Goal: Information Seeking & Learning: Learn about a topic

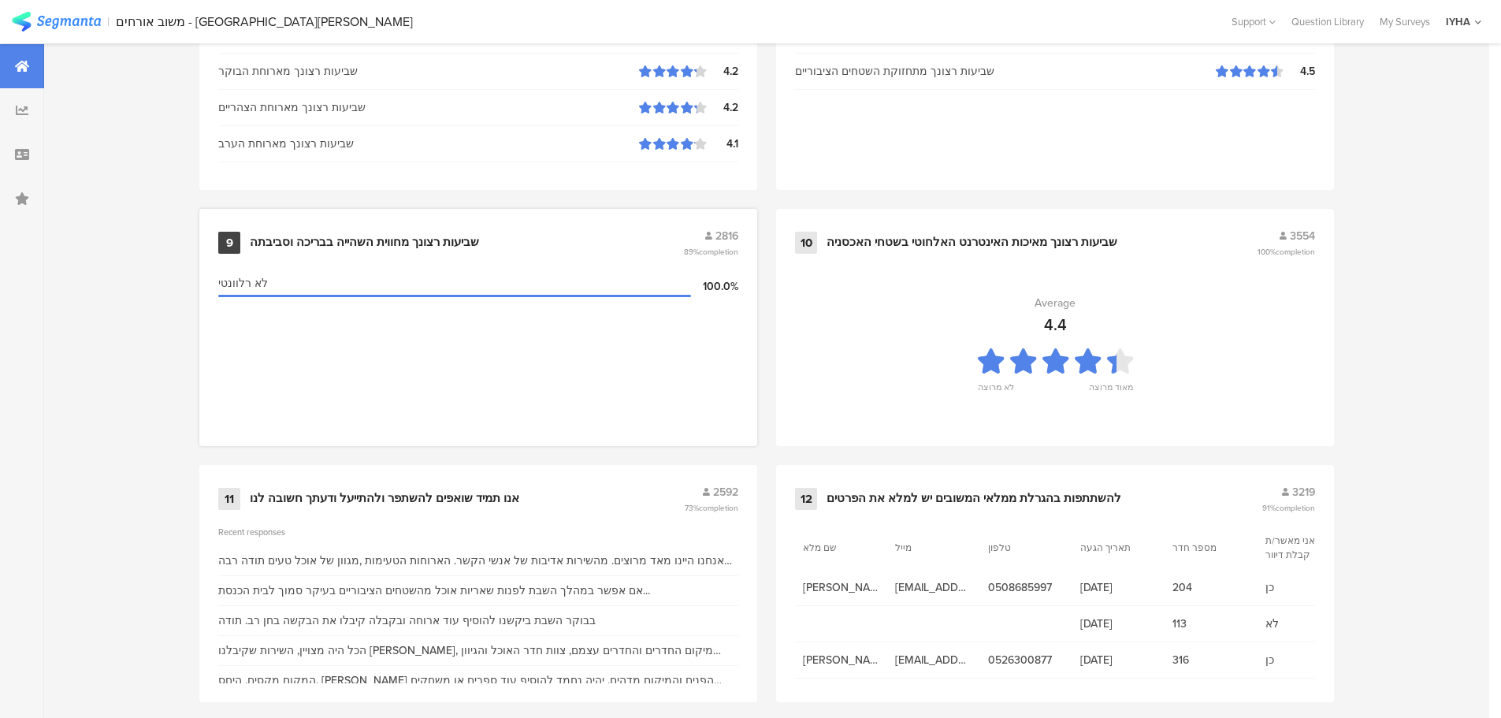
scroll to position [1593, 0]
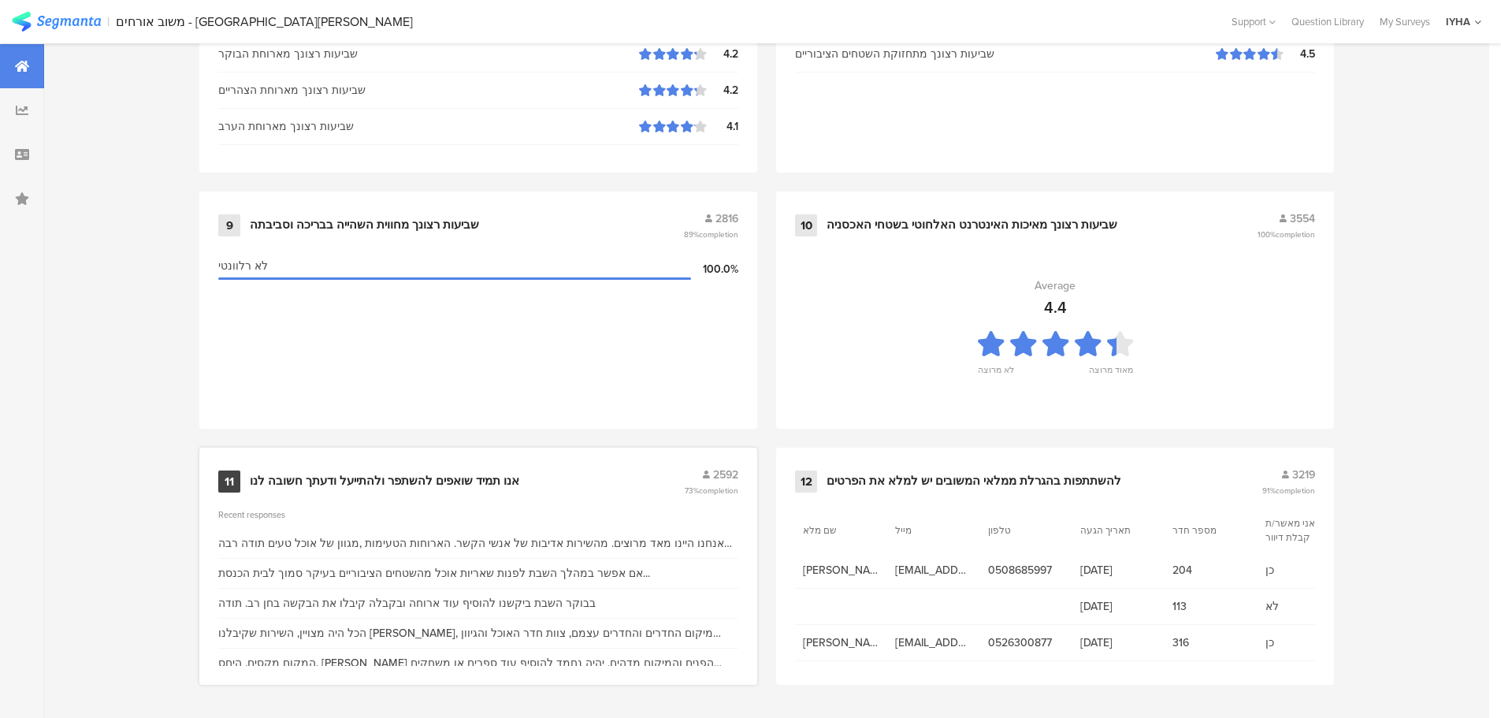
click at [463, 479] on div "אנו תמיד שואפים להשתפר ולהתייעל ודעתך חשובה לנו" at bounding box center [384, 482] width 269 height 16
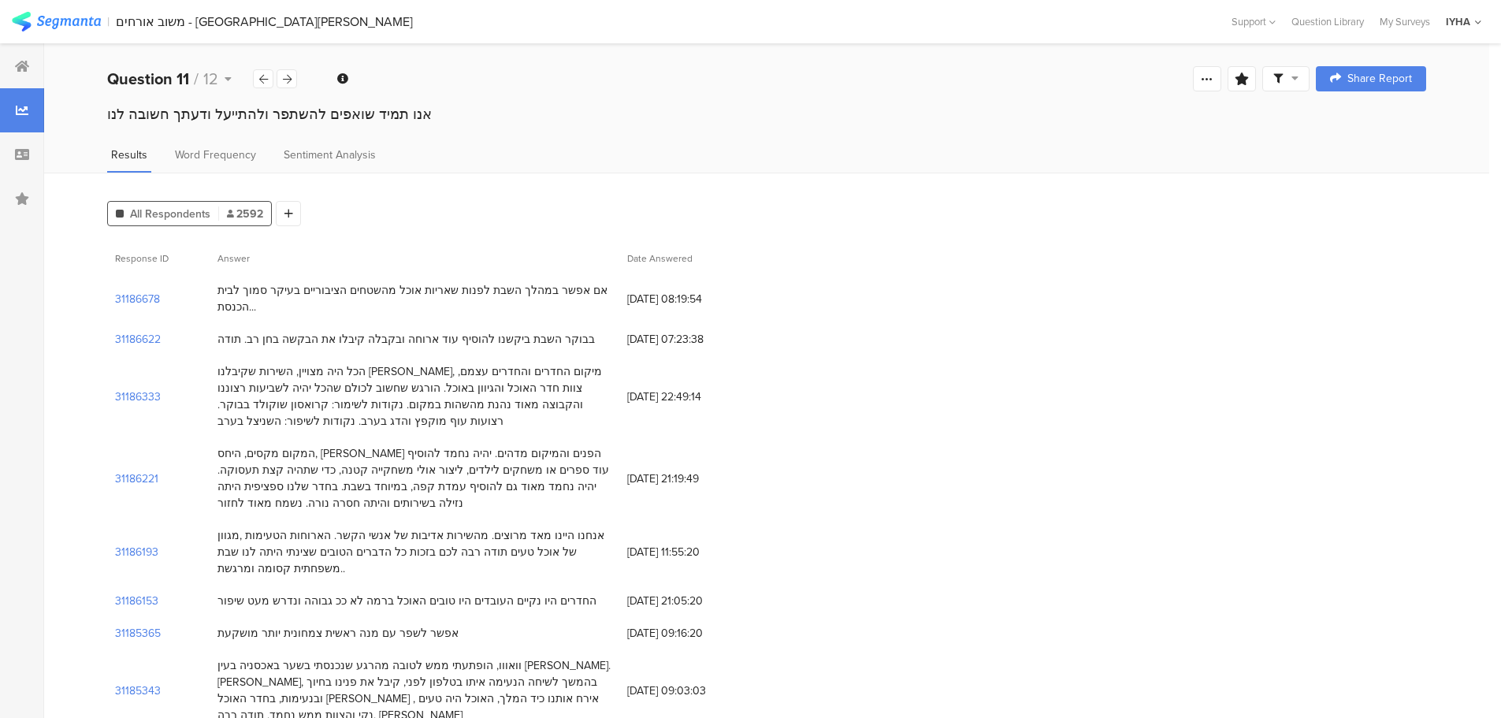
click at [469, 284] on div "אם אפשר במהלך השבת לפנות שאריות אוכל מהשטחים הציבוריים בעיקר סמוך לבית הכנסת..." at bounding box center [414, 298] width 394 height 33
click at [467, 342] on div "בבוקר השבת ביקשנו להוסיף עוד ארוחה ובקבלה קיבלו את הבקשה בחן רב. תודה" at bounding box center [405, 339] width 377 height 17
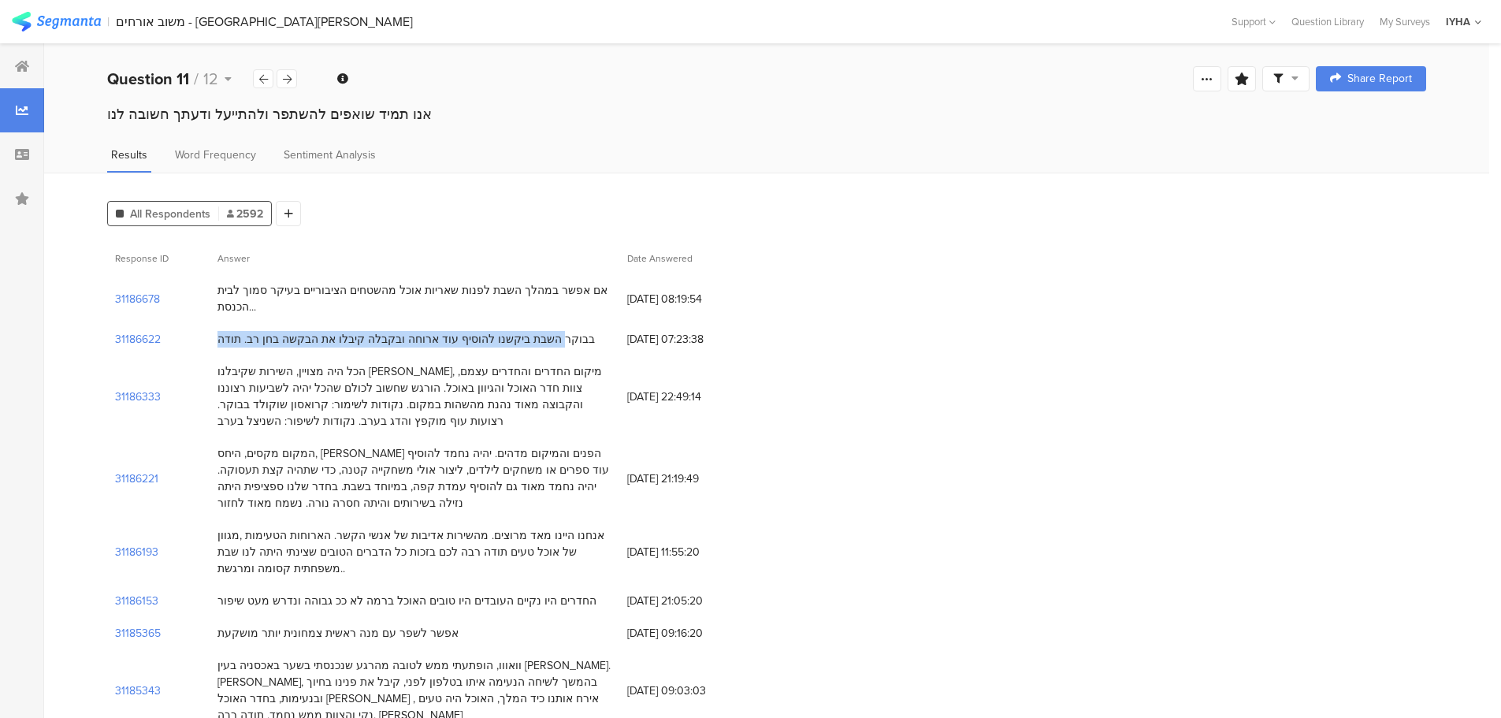
click at [467, 342] on div "בבוקר השבת ביקשנו להוסיף עוד ארוחה ובקבלה קיבלו את הבקשה בחן רב. תודה" at bounding box center [405, 339] width 377 height 17
click at [482, 287] on div "אם אפשר במהלך השבת לפנות שאריות אוכל מהשטחים הציבוריים בעיקר סמוך לבית הכנסת..." at bounding box center [414, 298] width 394 height 33
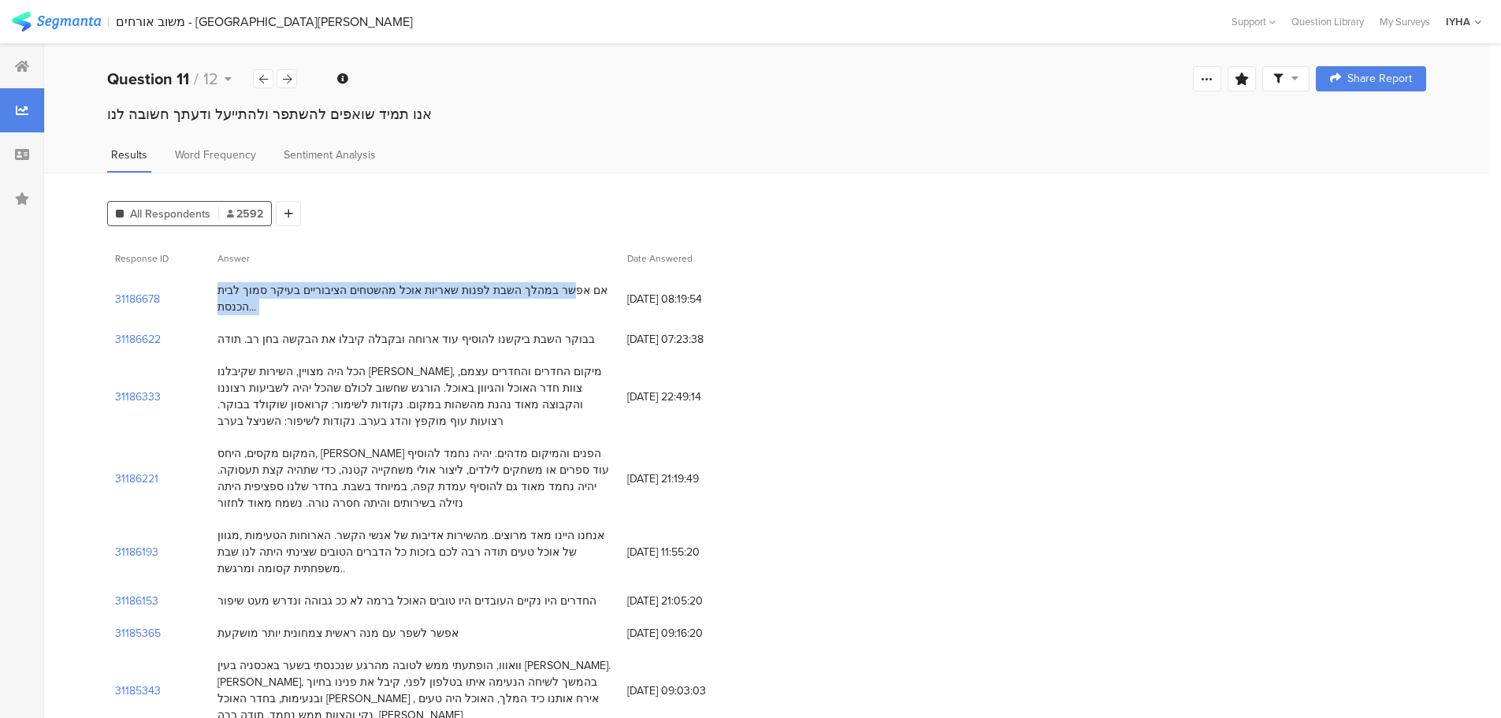
click at [482, 287] on div "אם אפשר במהלך השבת לפנות שאריות אוכל מהשטחים הציבוריים בעיקר סמוך לבית הכנסת..." at bounding box center [414, 298] width 394 height 33
click at [365, 342] on div "בבוקר השבת ביקשנו להוסיף עוד ארוחה ובקבלה קיבלו את הבקשה בחן רב. תודה" at bounding box center [405, 339] width 377 height 17
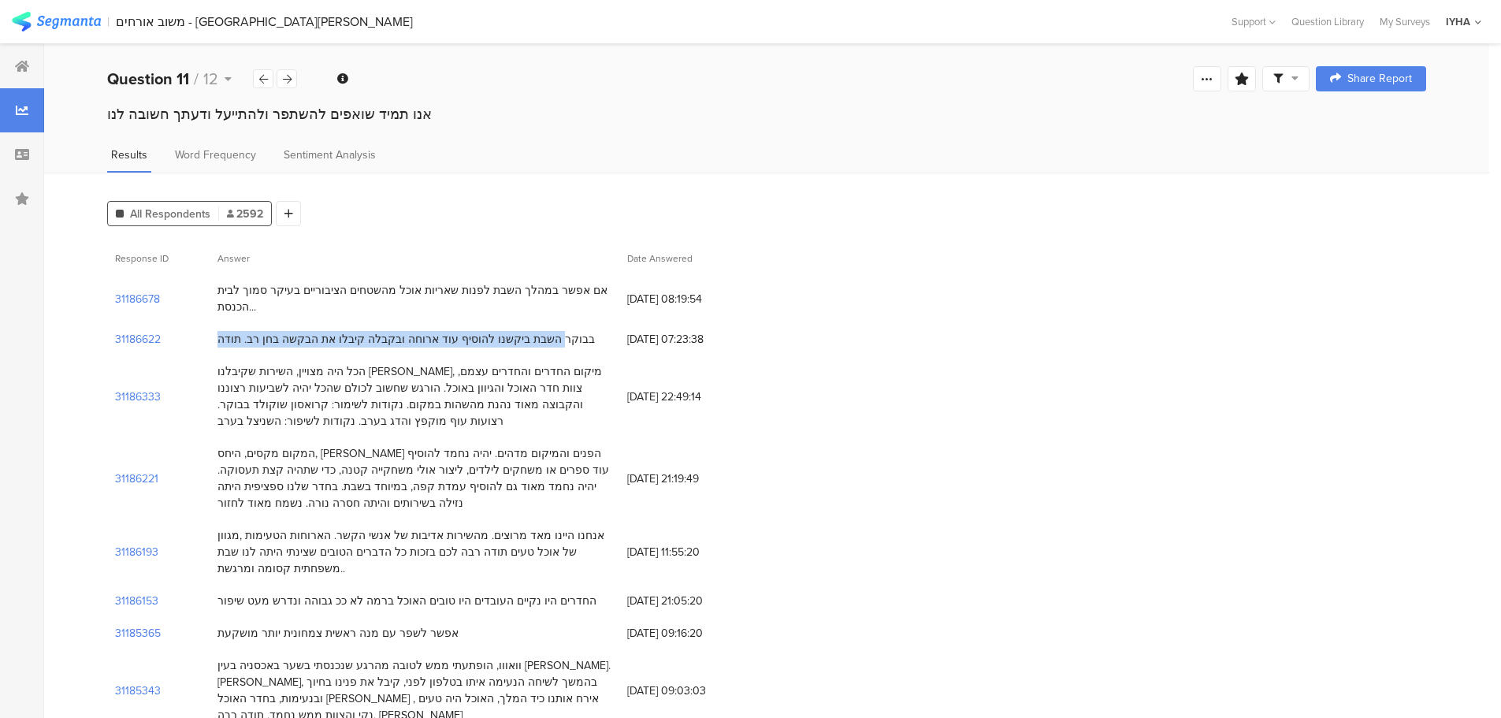
click at [365, 342] on div "בבוקר השבת ביקשנו להוסיף עוד ארוחה ובקבלה קיבלו את הבקשה בחן רב. תודה" at bounding box center [405, 339] width 377 height 17
drag, startPoint x: 586, startPoint y: 375, endPoint x: 196, endPoint y: 424, distance: 393.1
click at [196, 424] on div "31186333 הכל היה מצויין, השירות שקיבלנו ממוטי, מיקום החדרים והחדרים עצמם, צוות …" at bounding box center [766, 396] width 1319 height 82
click at [240, 408] on div "הכל היה מצויין, השירות שקיבלנו ממוטי, מיקום החדרים והחדרים עצמם, צוות חדר האוכל…" at bounding box center [414, 396] width 394 height 66
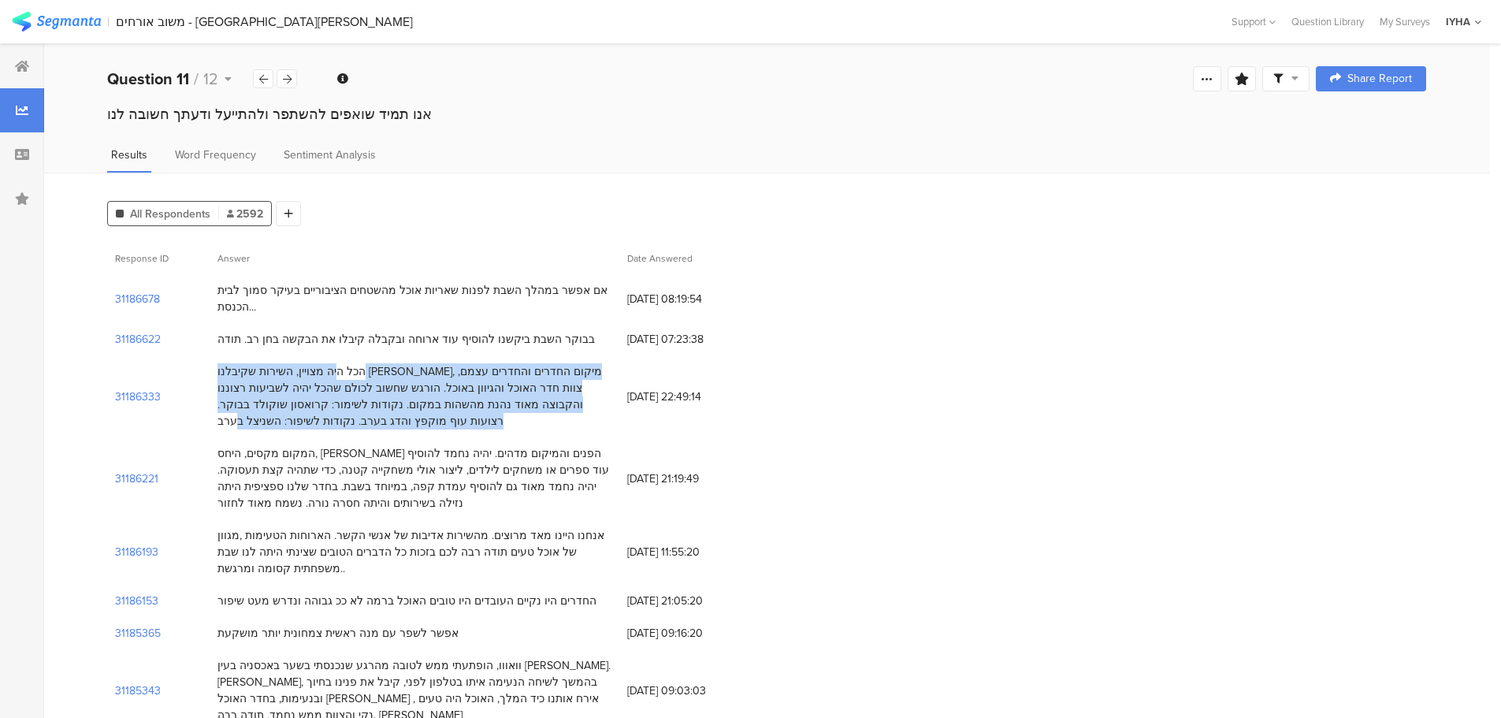
drag, startPoint x: 219, startPoint y: 366, endPoint x: 550, endPoint y: 435, distance: 338.1
click at [550, 435] on div "הכל היה מצויין, השירות שקיבלנו ממוטי, מיקום החדרים והחדרים עצמם, צוות חדר האוכל…" at bounding box center [415, 396] width 410 height 82
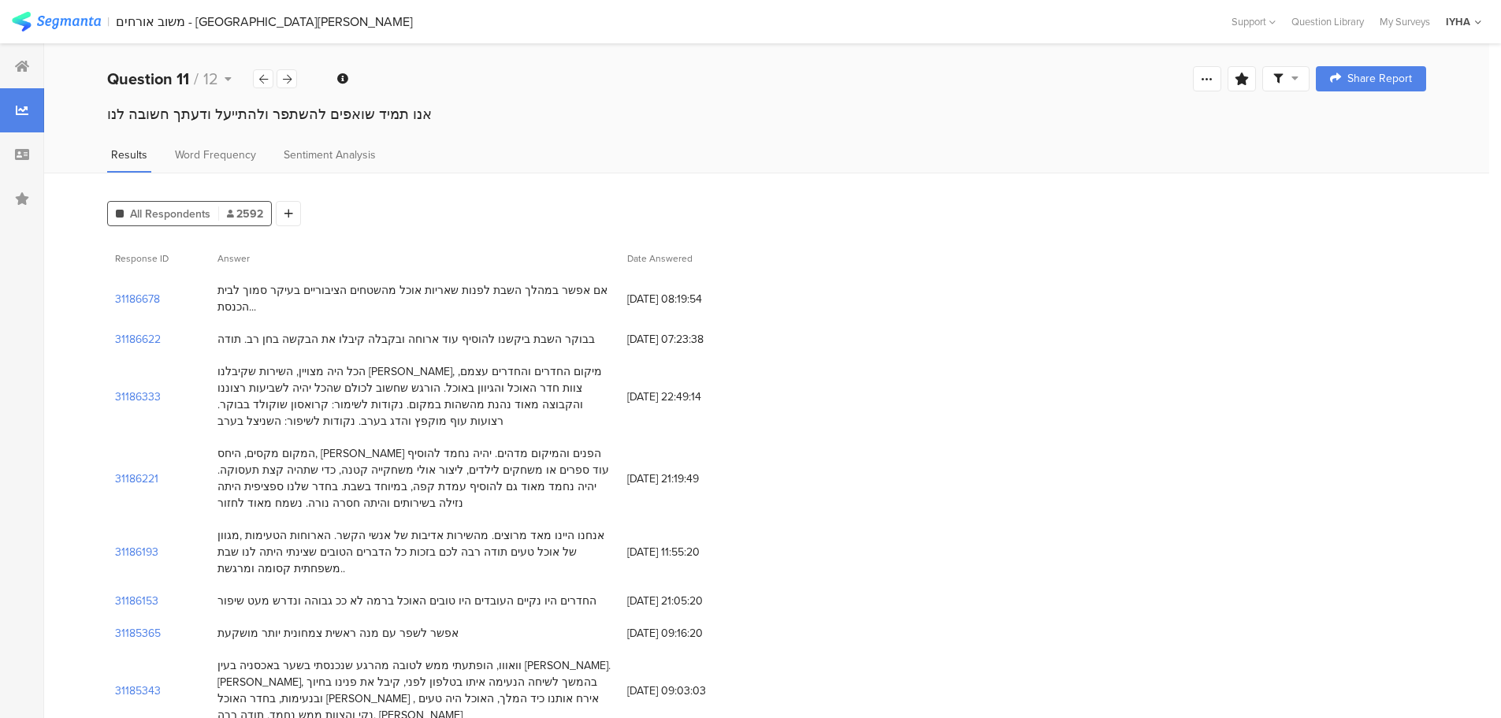
drag, startPoint x: 919, startPoint y: 129, endPoint x: 944, endPoint y: 132, distance: 25.3
click at [944, 132] on div "אנו תמיד שואפים להשתפר ולהתייעל ודעתך חשובה לנו" at bounding box center [766, 129] width 1445 height 50
click at [310, 112] on div "אנו תמיד שואפים להשתפר ולהתייעל ודעתך חשובה לנו" at bounding box center [766, 114] width 1319 height 20
